Goal: Task Accomplishment & Management: Complete application form

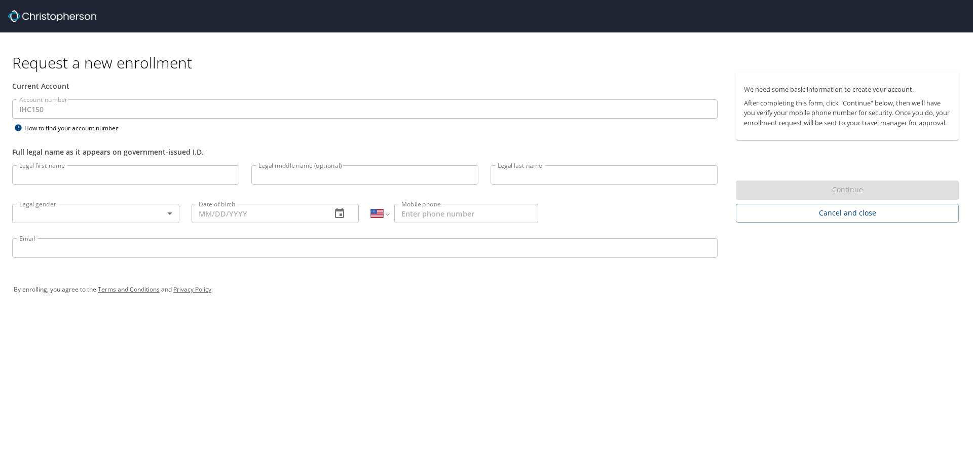
select select "US"
click at [96, 183] on input "Legal first name" at bounding box center [125, 174] width 227 height 19
type input "Marissa"
type input "McCrea"
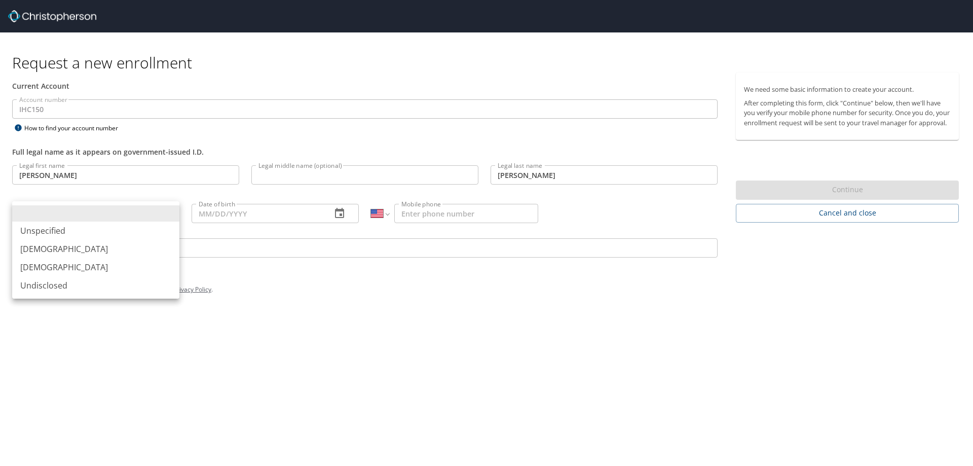
click at [81, 218] on body "Request a new enrollment Current Account Account number IHC150 Account number H…" at bounding box center [486, 233] width 973 height 466
click at [44, 271] on li "Female" at bounding box center [95, 267] width 167 height 18
type input "Female"
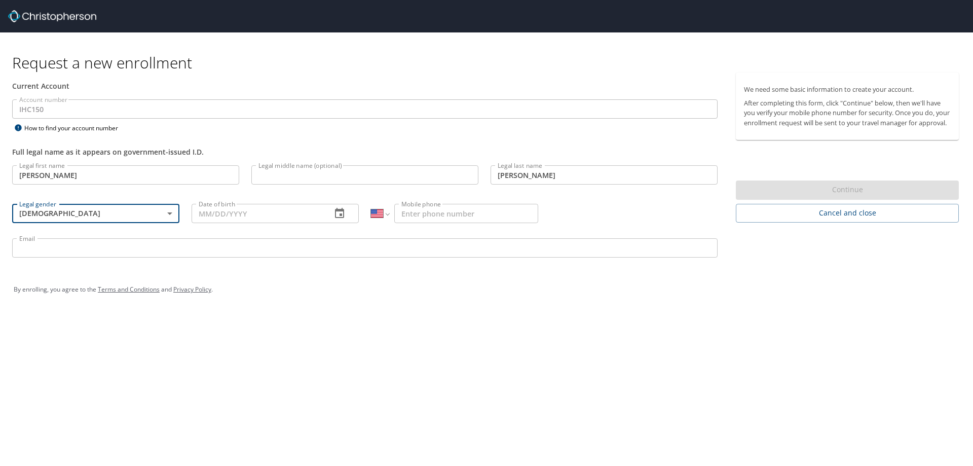
click at [199, 218] on input "Date of birth" at bounding box center [258, 213] width 132 height 19
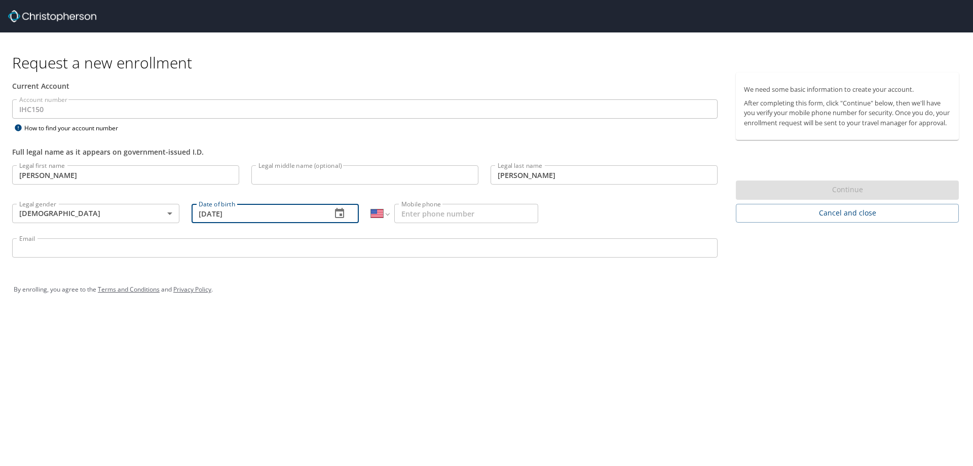
type input "03/02/1995"
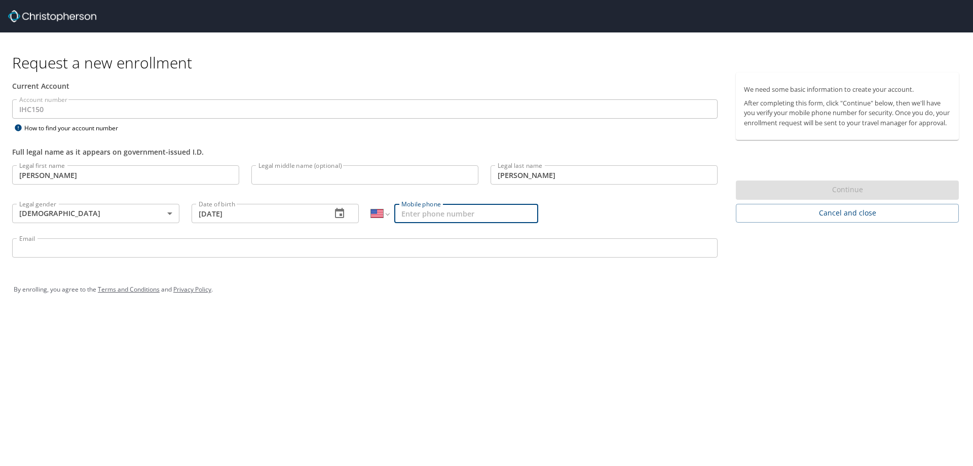
click at [437, 212] on input "Mobile phone" at bounding box center [466, 213] width 144 height 19
type input "(303) 810-9377"
click at [416, 246] on input "Email" at bounding box center [365, 247] width 706 height 19
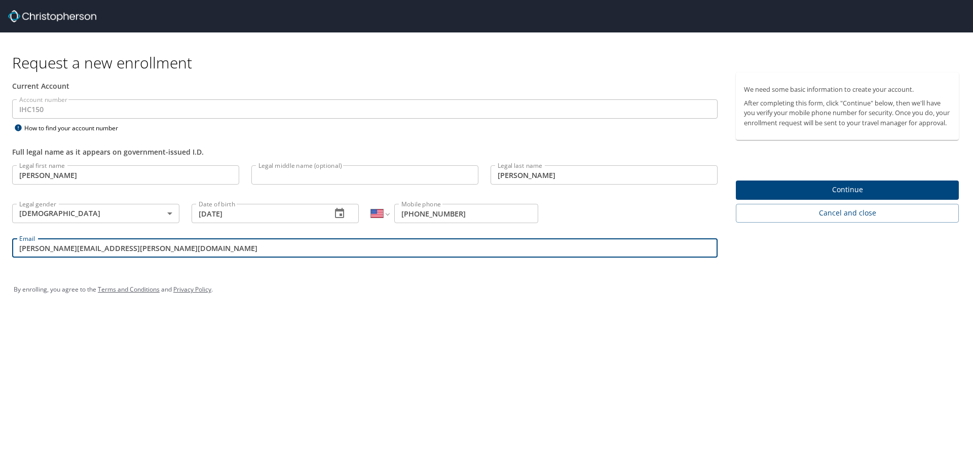
type input "marissa.mccrea@imail.org"
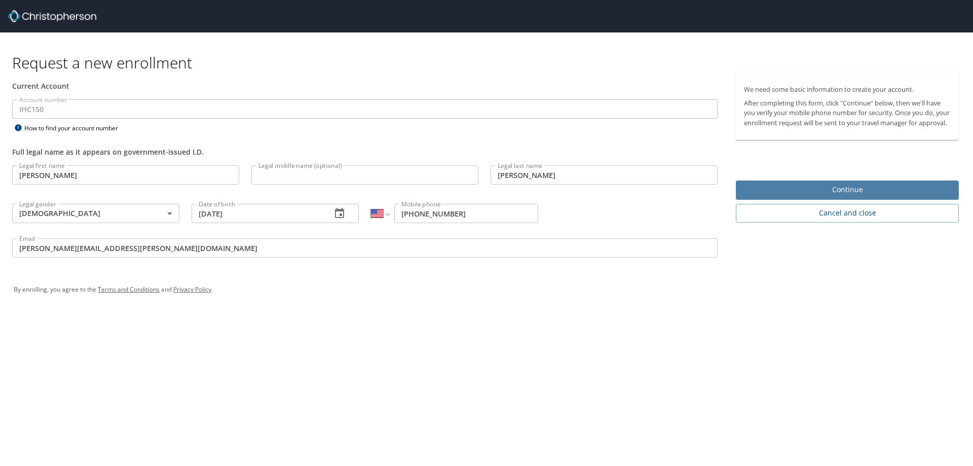
click at [822, 196] on span "Continue" at bounding box center [847, 190] width 207 height 13
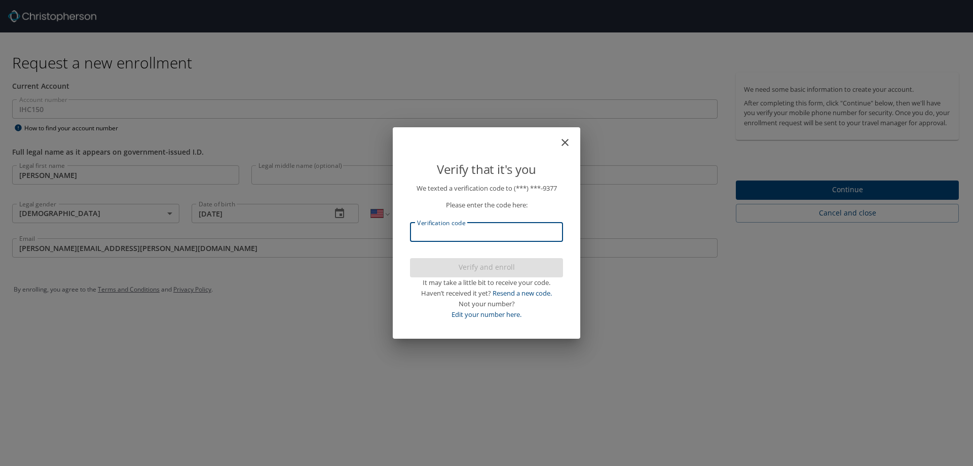
click at [439, 228] on input "Verification code" at bounding box center [486, 232] width 153 height 19
type input "228951"
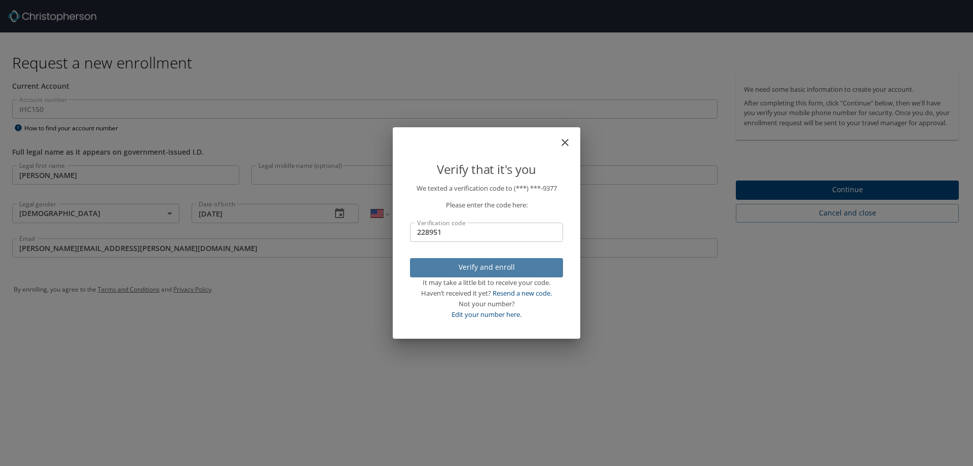
click at [499, 266] on span "Verify and enroll" at bounding box center [486, 267] width 137 height 13
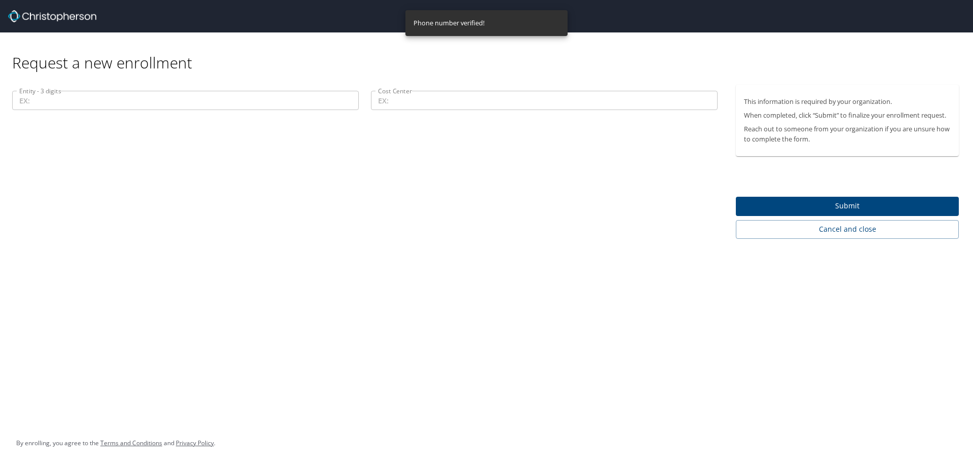
click at [117, 99] on input "Entity - 3 digits" at bounding box center [185, 100] width 347 height 19
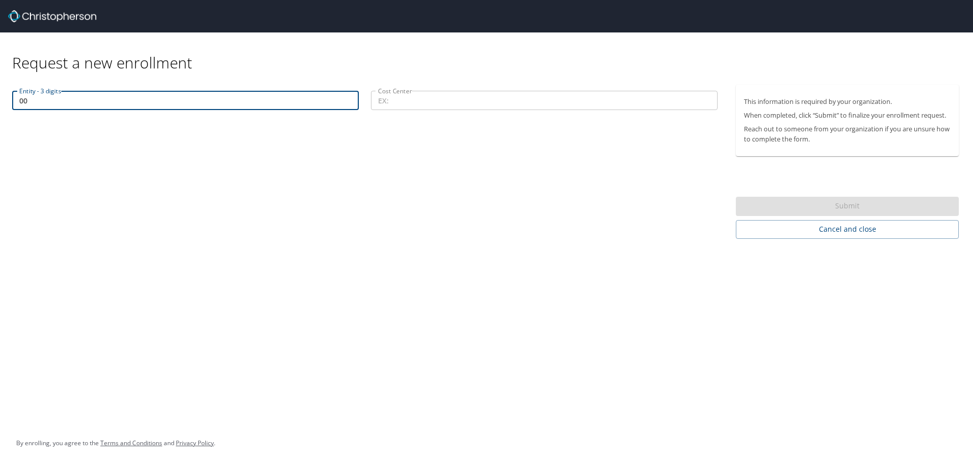
click at [68, 102] on input "00" at bounding box center [185, 100] width 347 height 19
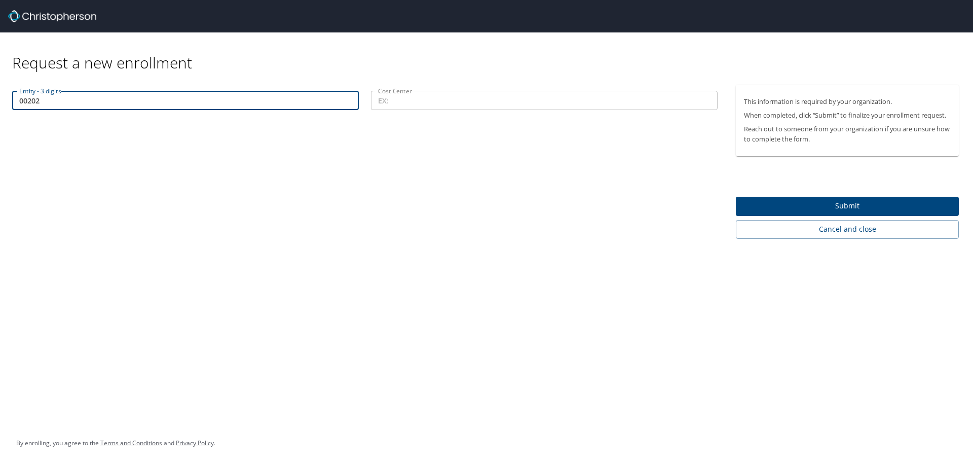
type input "00202"
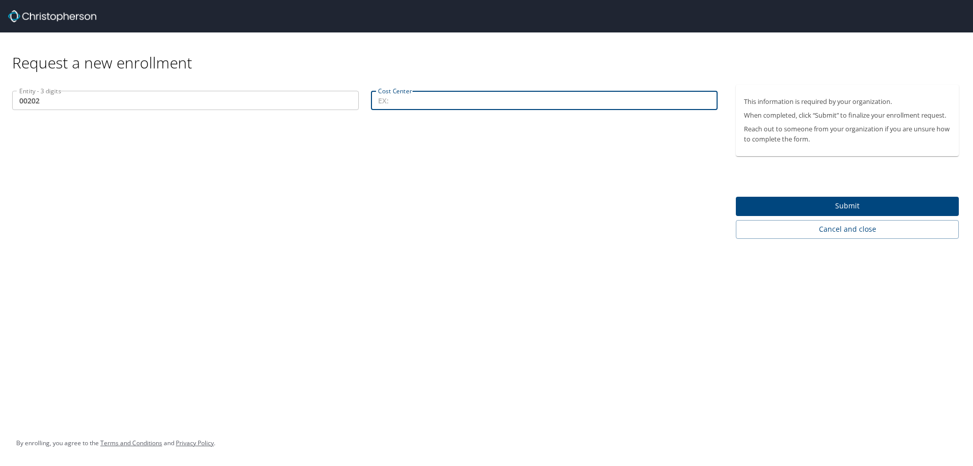
click at [434, 97] on input "Cost Center" at bounding box center [544, 100] width 347 height 19
type input "21402"
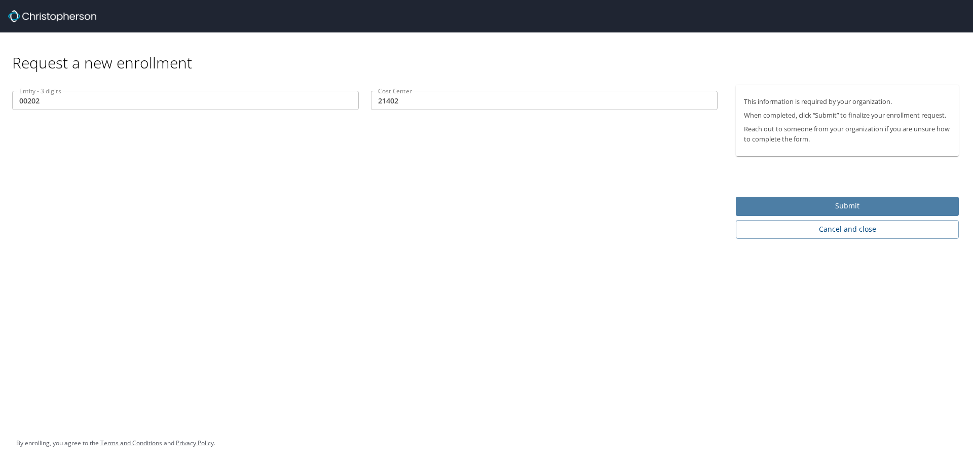
click at [803, 211] on span "Submit" at bounding box center [847, 206] width 207 height 13
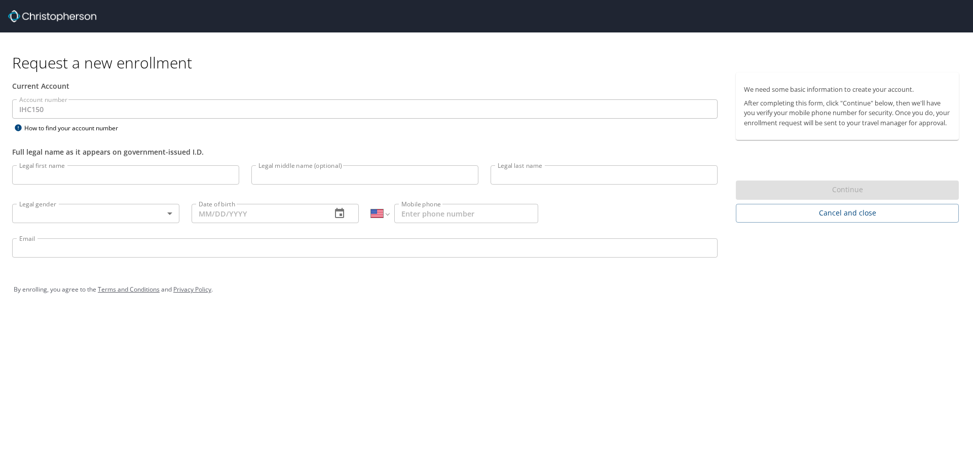
select select "US"
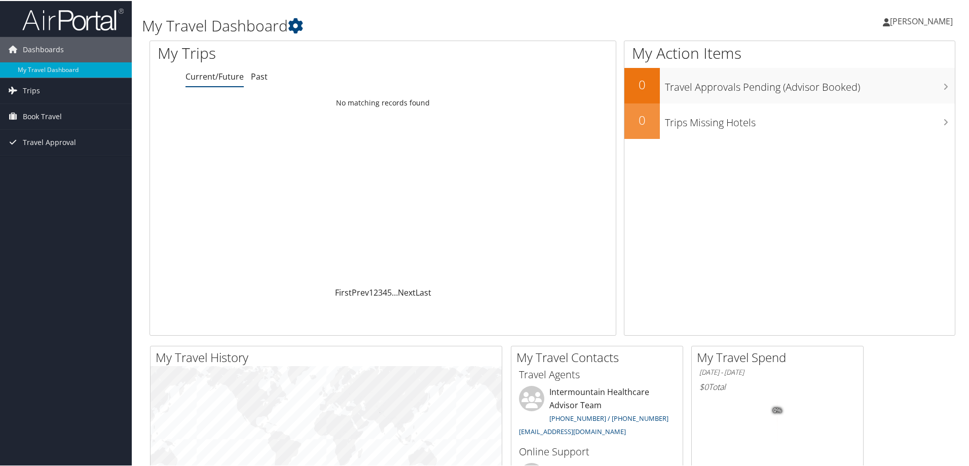
click at [907, 19] on span "Marissa McCrea" at bounding box center [921, 20] width 63 height 11
click at [872, 88] on link "View Travel Profile" at bounding box center [894, 90] width 113 height 17
